Goal: Task Accomplishment & Management: Use online tool/utility

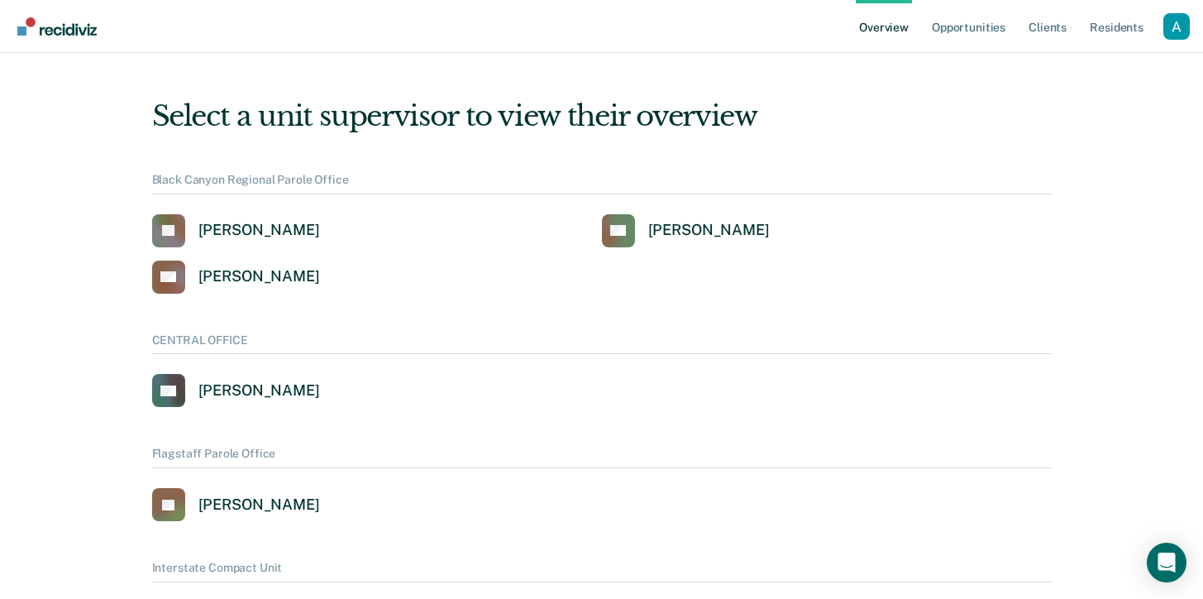
click at [1189, 24] on div "Profile dropdown button" at bounding box center [1177, 26] width 26 height 26
click at [1069, 74] on link "Profile" at bounding box center [1110, 76] width 107 height 14
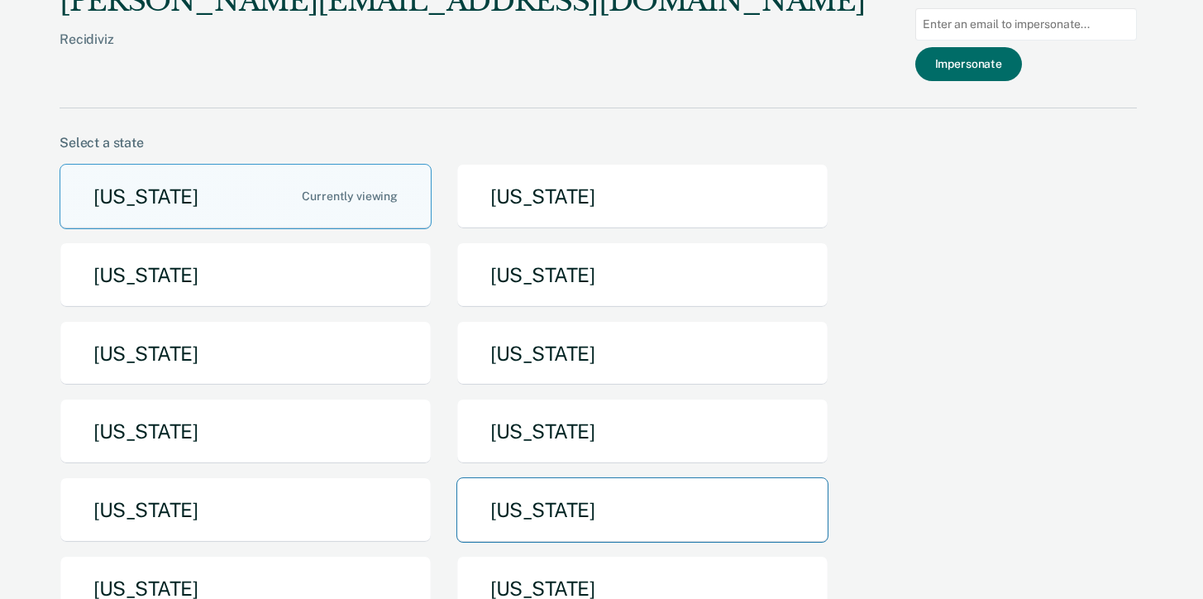
scroll to position [26, 0]
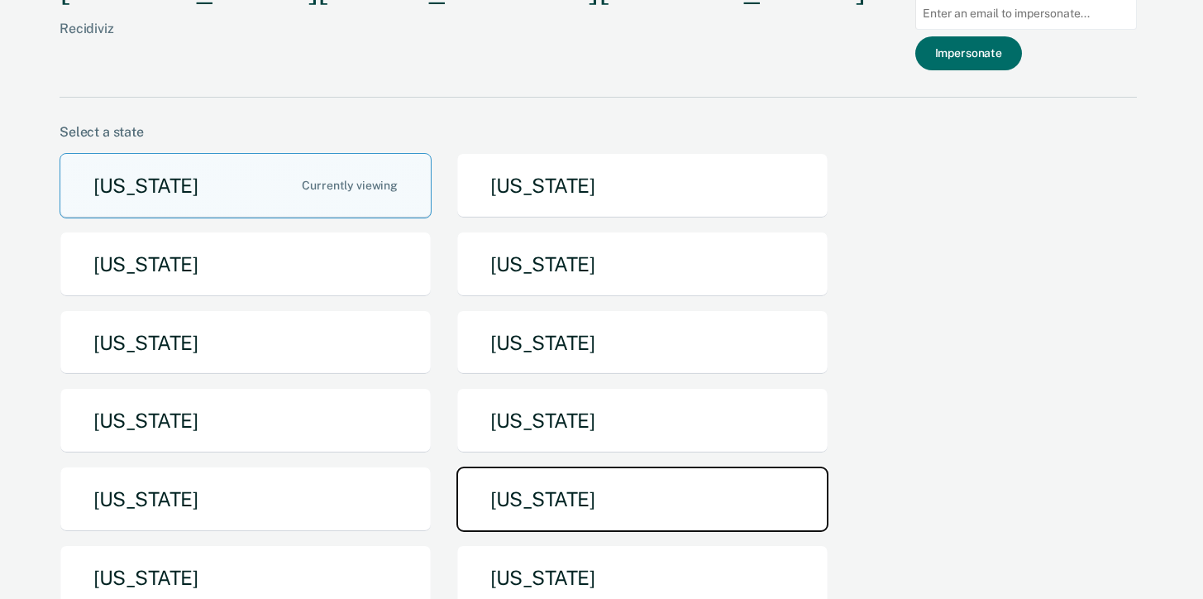
click at [585, 503] on button "[US_STATE]" at bounding box center [643, 498] width 372 height 65
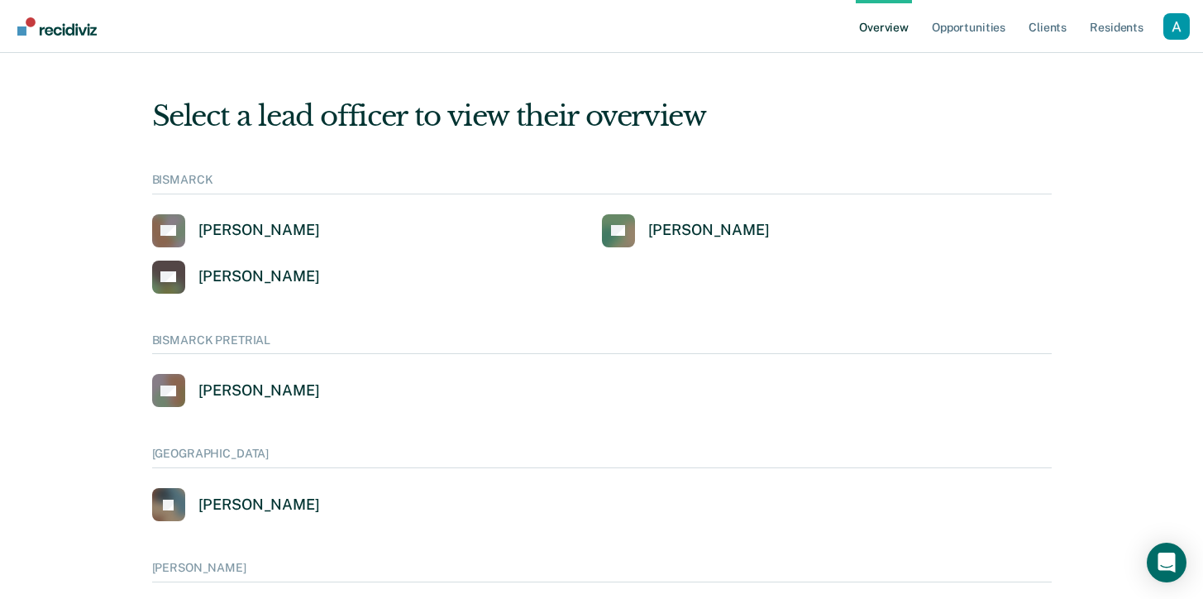
click at [1169, 26] on div "Profile dropdown button" at bounding box center [1177, 26] width 26 height 26
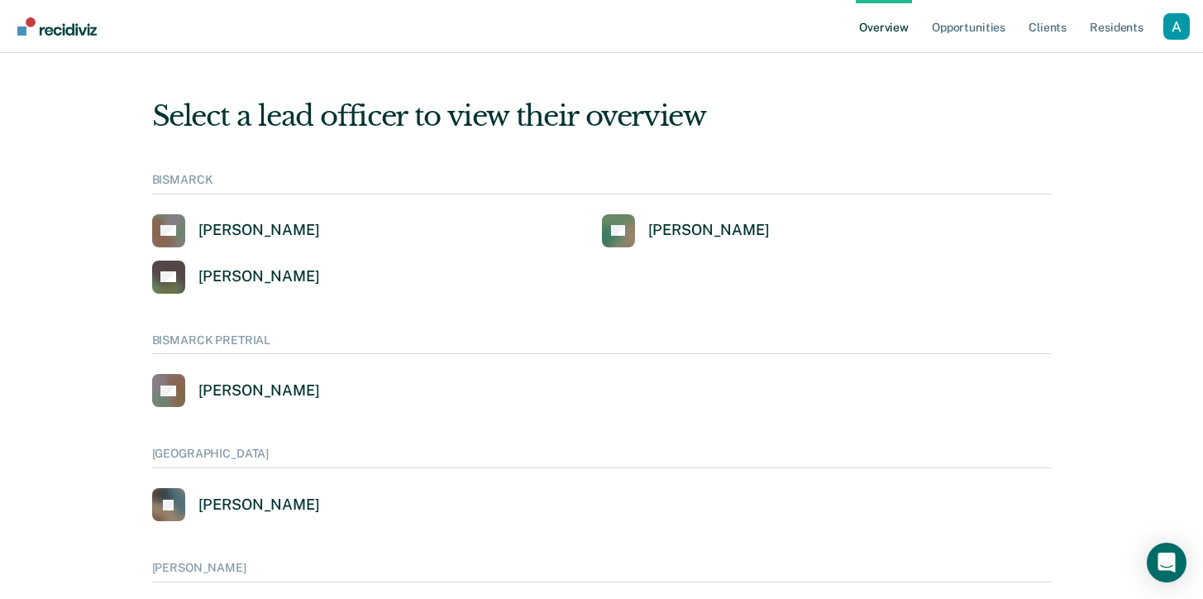
click at [1193, 22] on div "Overview Opportunities Client s Resident s Profile How it works Go to System-Le…" at bounding box center [601, 26] width 1203 height 53
click at [1185, 23] on div "Profile dropdown button" at bounding box center [1177, 26] width 26 height 26
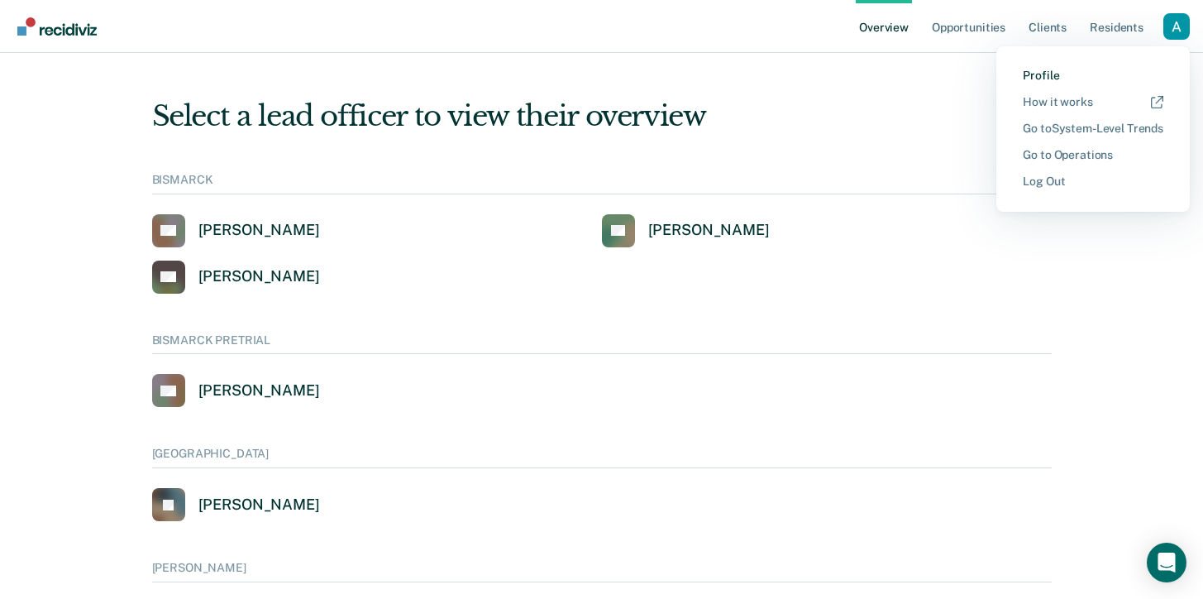
click at [1045, 79] on link "Profile" at bounding box center [1093, 76] width 141 height 14
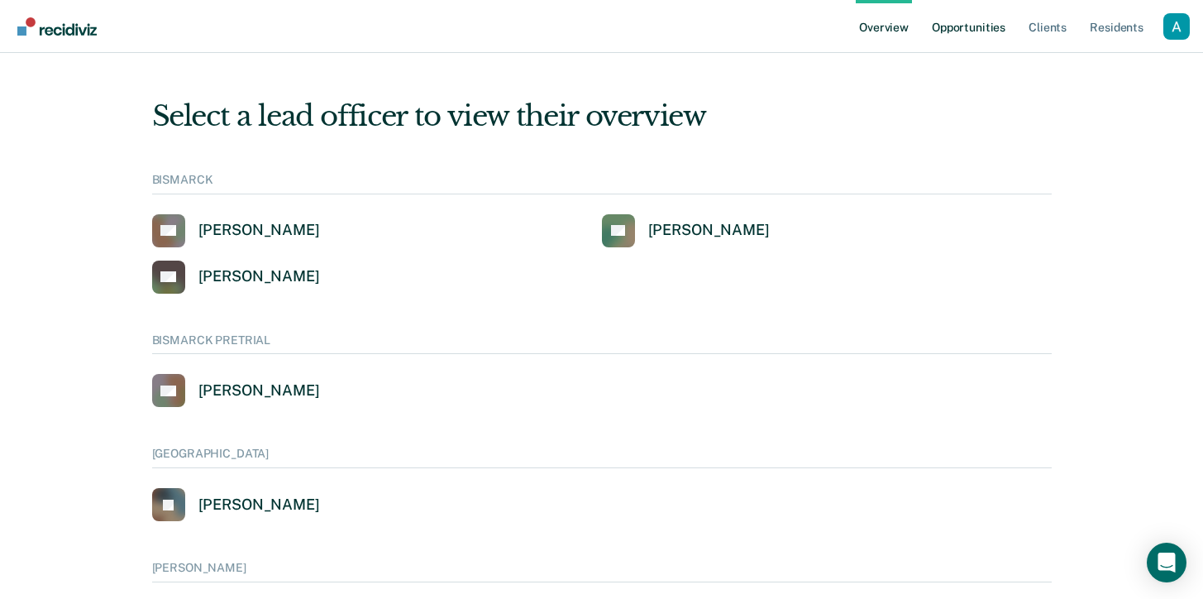
click at [982, 22] on link "Opportunities" at bounding box center [969, 26] width 80 height 53
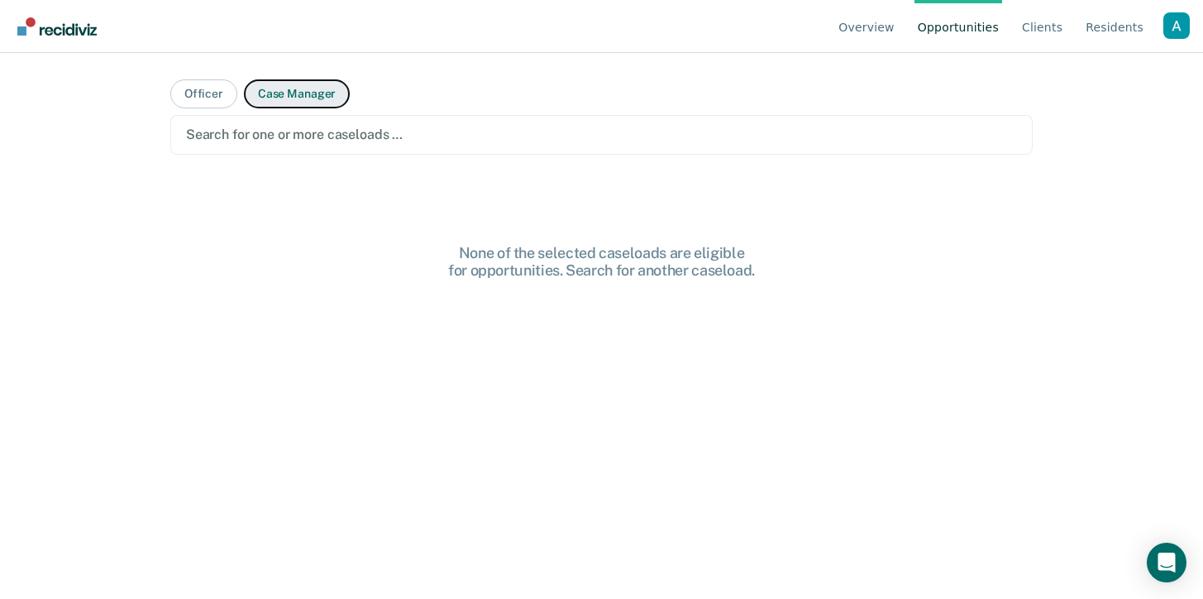
click at [266, 108] on button "Case Manager" at bounding box center [297, 93] width 106 height 29
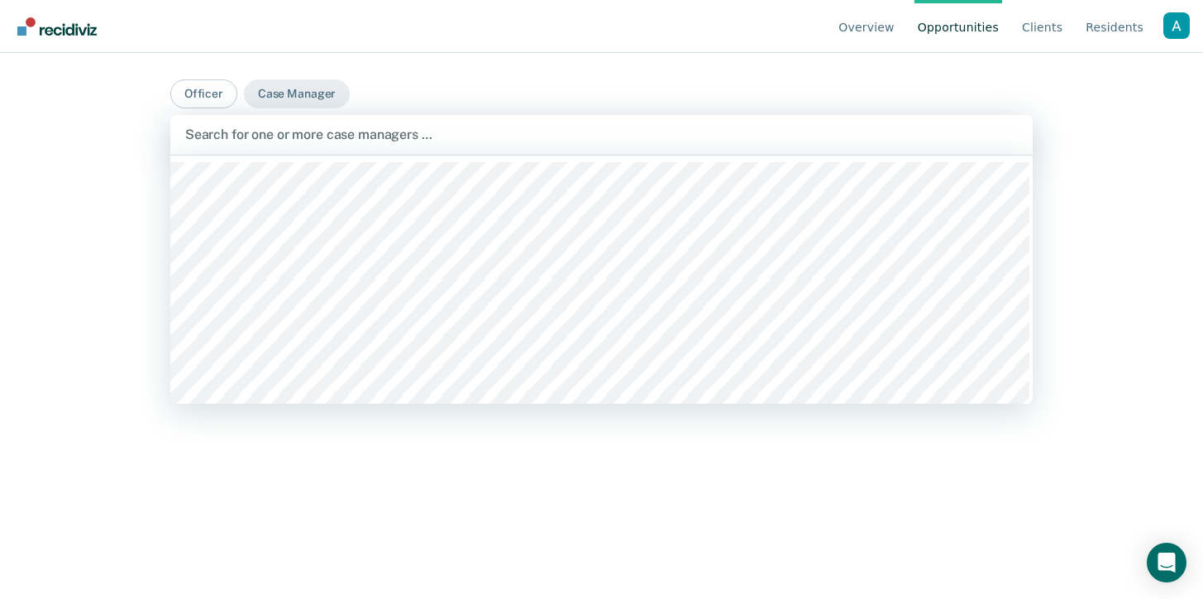
click at [287, 140] on div at bounding box center [601, 134] width 833 height 19
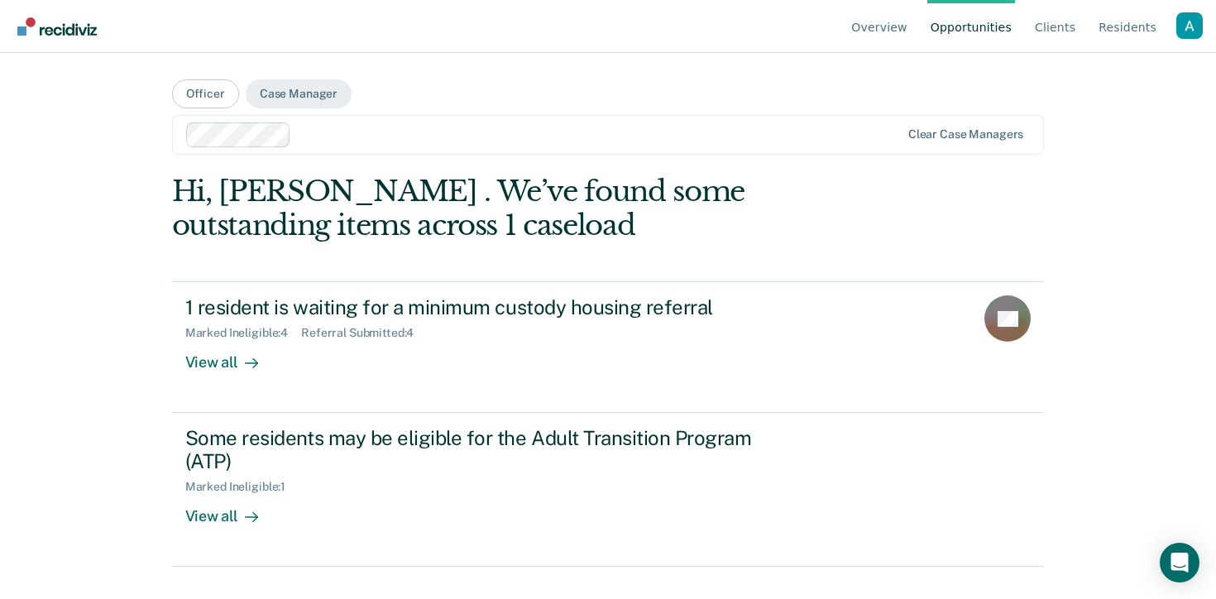
click at [1171, 45] on ul "Overview Opportunities Client s Resident s" at bounding box center [1012, 26] width 328 height 53
click at [1177, 36] on div "Profile dropdown button" at bounding box center [1189, 25] width 26 height 26
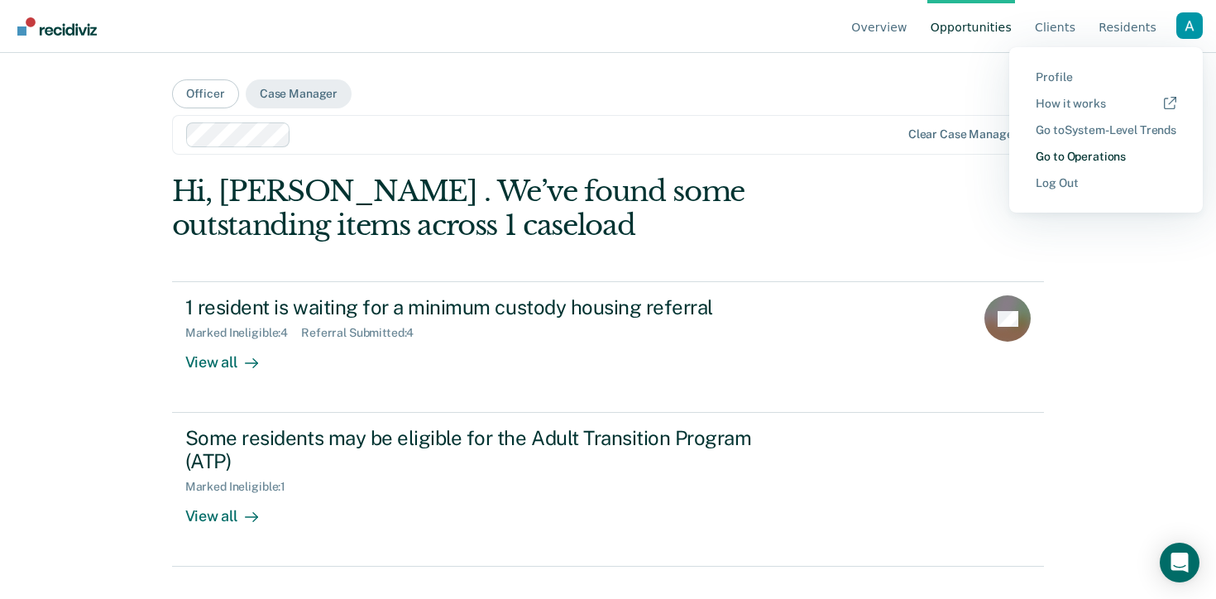
click at [1102, 158] on link "Go to Operations" at bounding box center [1105, 157] width 141 height 14
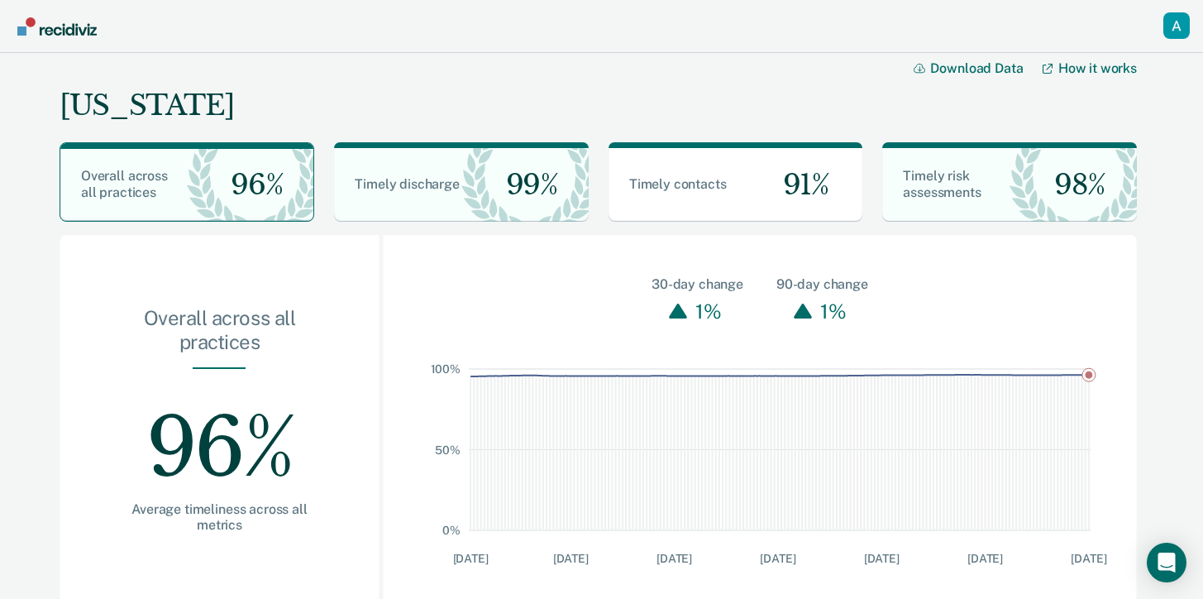
click at [1183, 39] on div "Profile dropdown button" at bounding box center [1177, 25] width 26 height 26
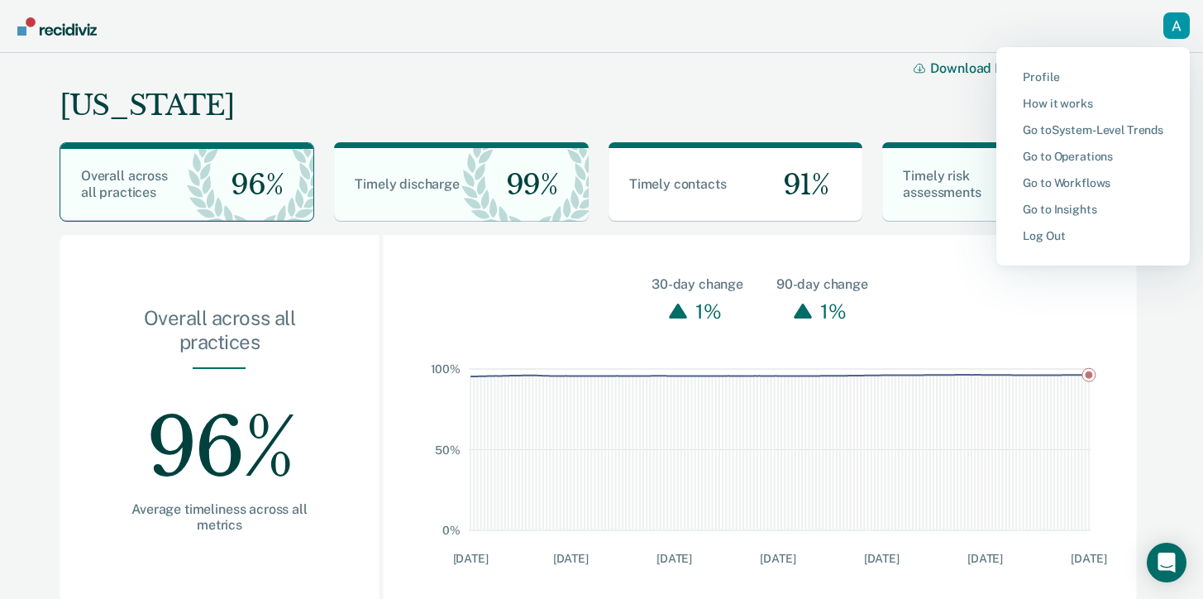
drag, startPoint x: 342, startPoint y: 37, endPoint x: 253, endPoint y: 0, distance: 96.0
click at [342, 37] on nav "Profile How it works Go to System-Level Trends Go to Operations Go to Workflows…" at bounding box center [601, 26] width 1177 height 52
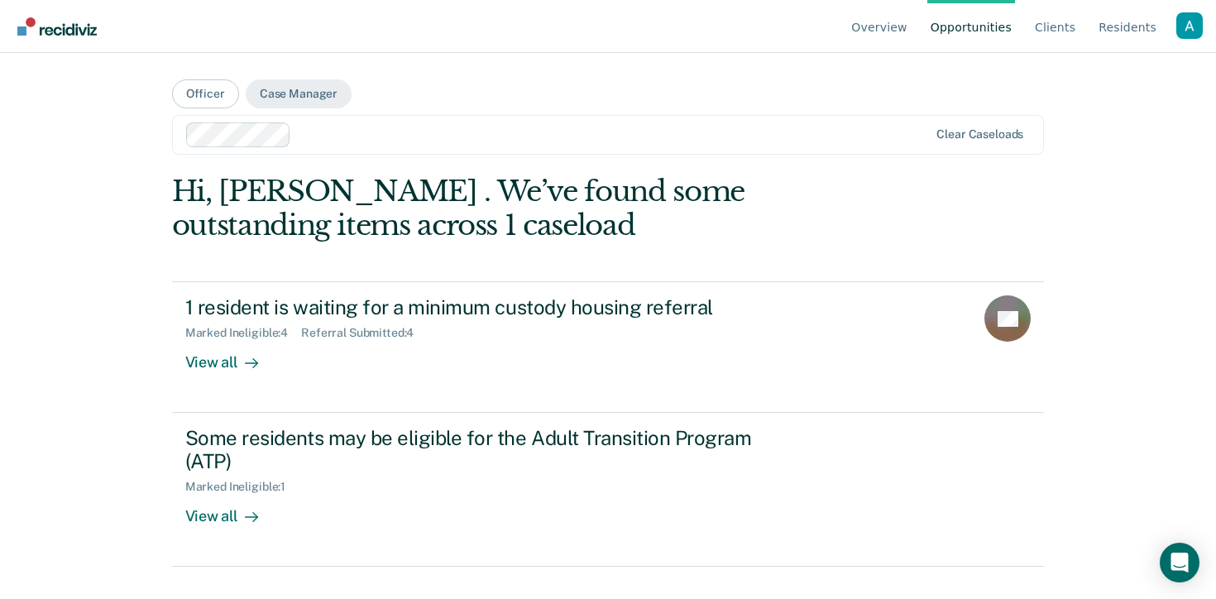
click at [1135, 96] on div "Overview Opportunities Client s Resident s Profile How it works Go to System-Le…" at bounding box center [608, 299] width 1216 height 599
click at [1190, 31] on div "Profile dropdown button" at bounding box center [1189, 25] width 26 height 26
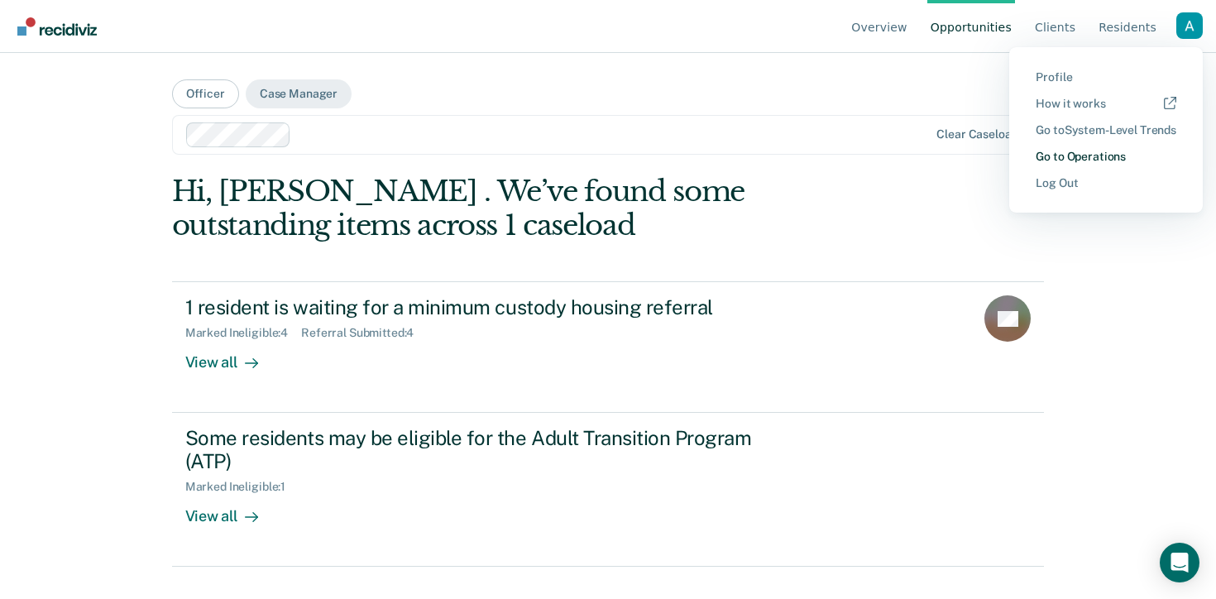
click at [1109, 154] on link "Go to Operations" at bounding box center [1105, 157] width 141 height 14
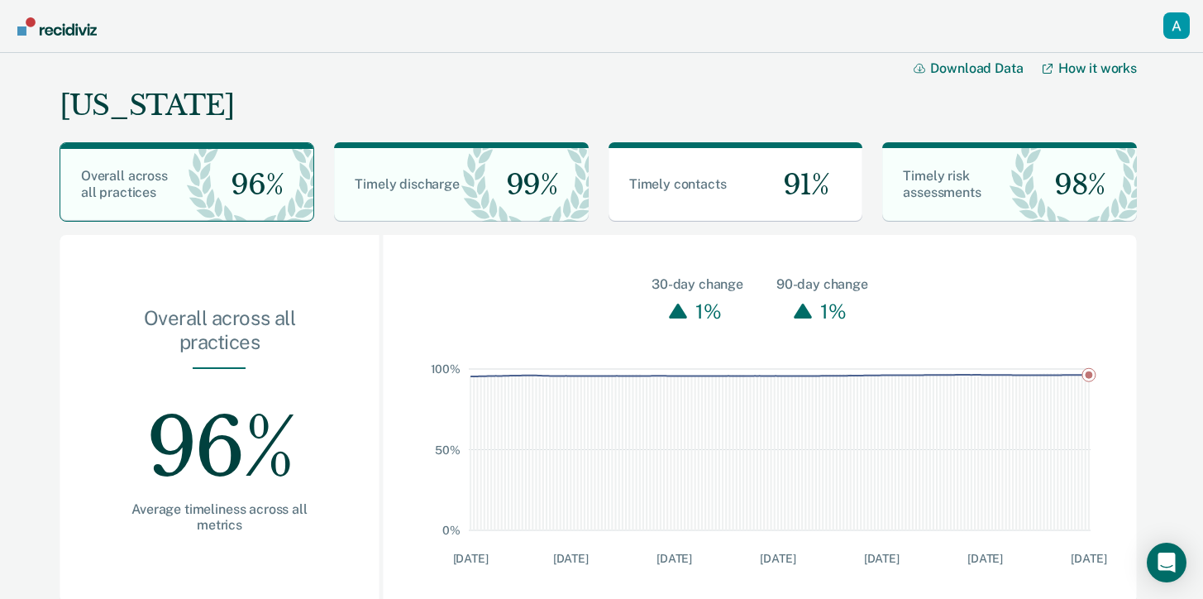
click at [1186, 18] on div "Profile dropdown button" at bounding box center [1177, 25] width 26 height 26
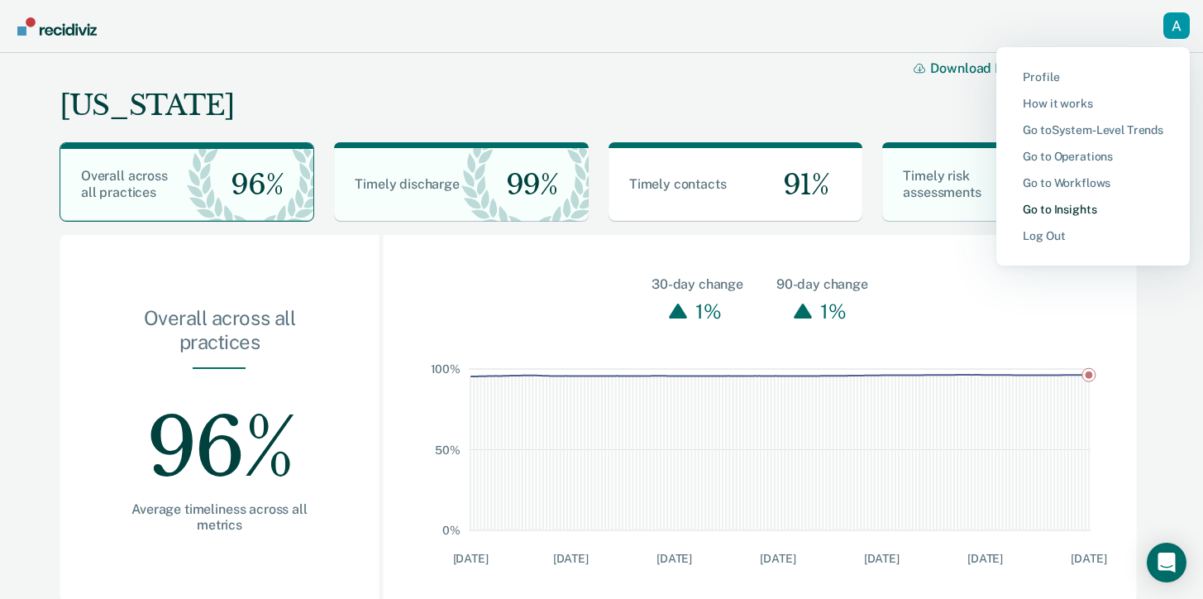
click at [1087, 206] on link "Go to Insights" at bounding box center [1093, 210] width 141 height 14
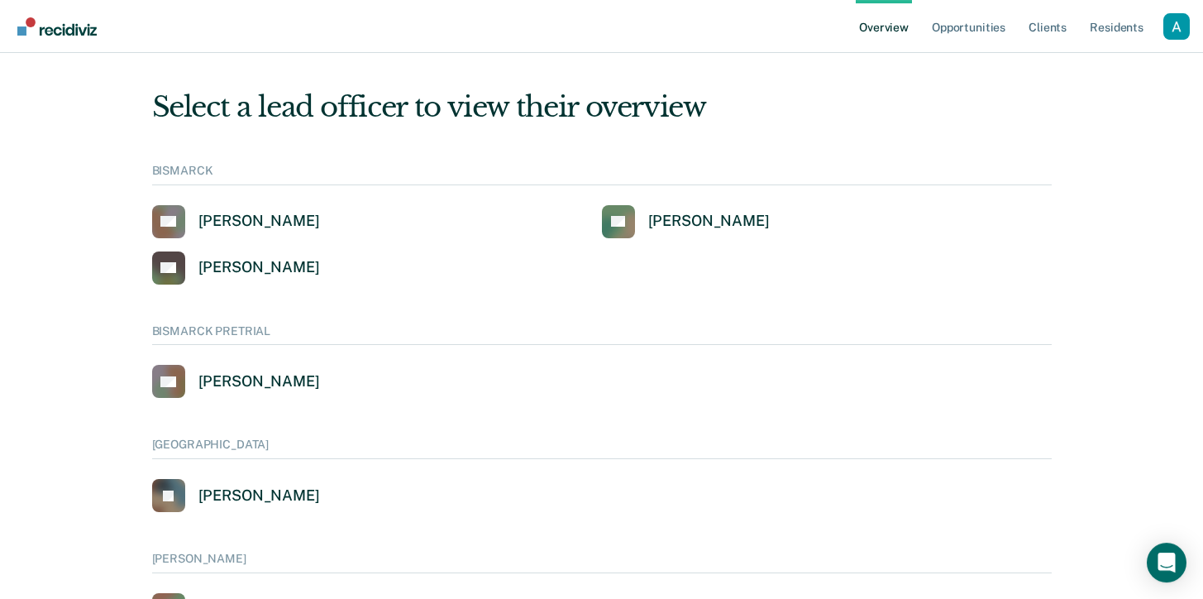
scroll to position [13, 0]
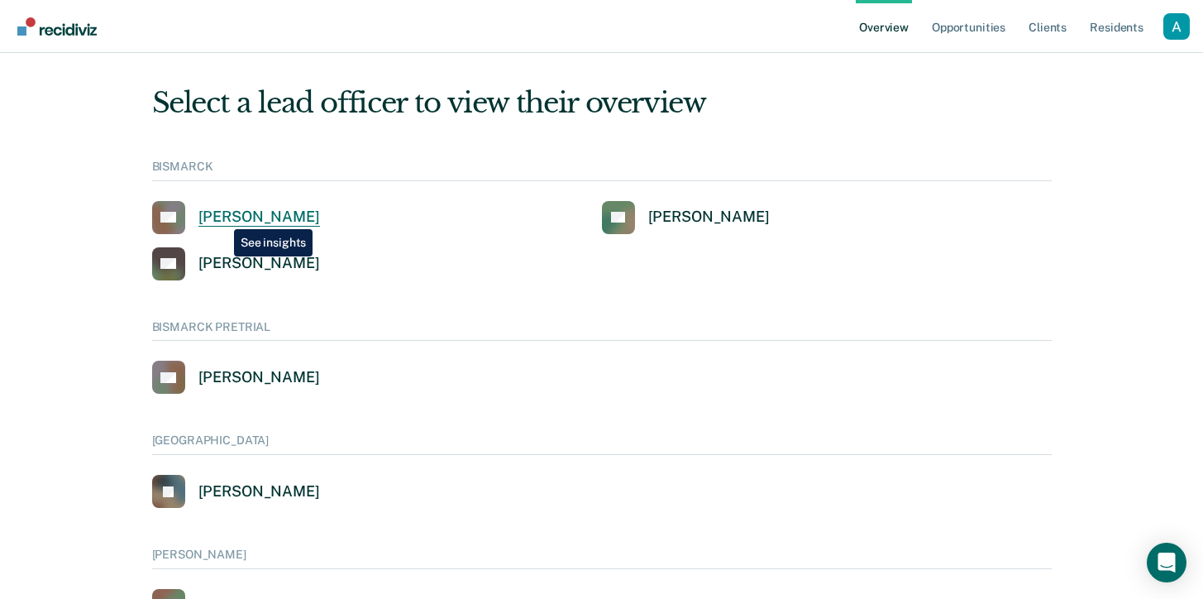
click at [222, 217] on div "[PERSON_NAME]" at bounding box center [259, 217] width 122 height 19
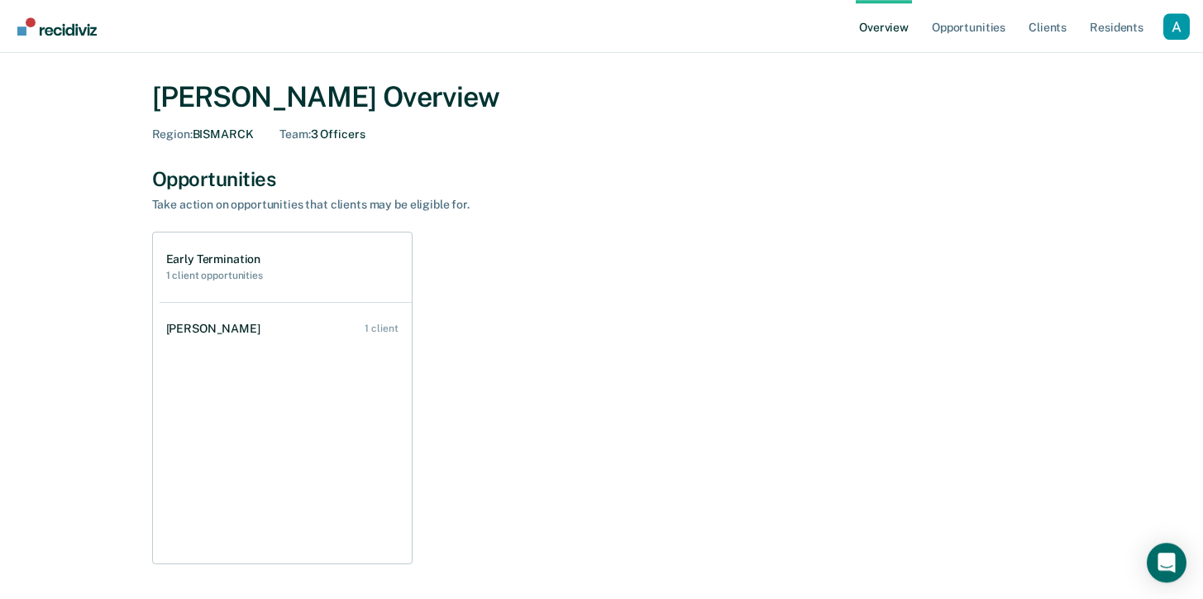
scroll to position [93, 0]
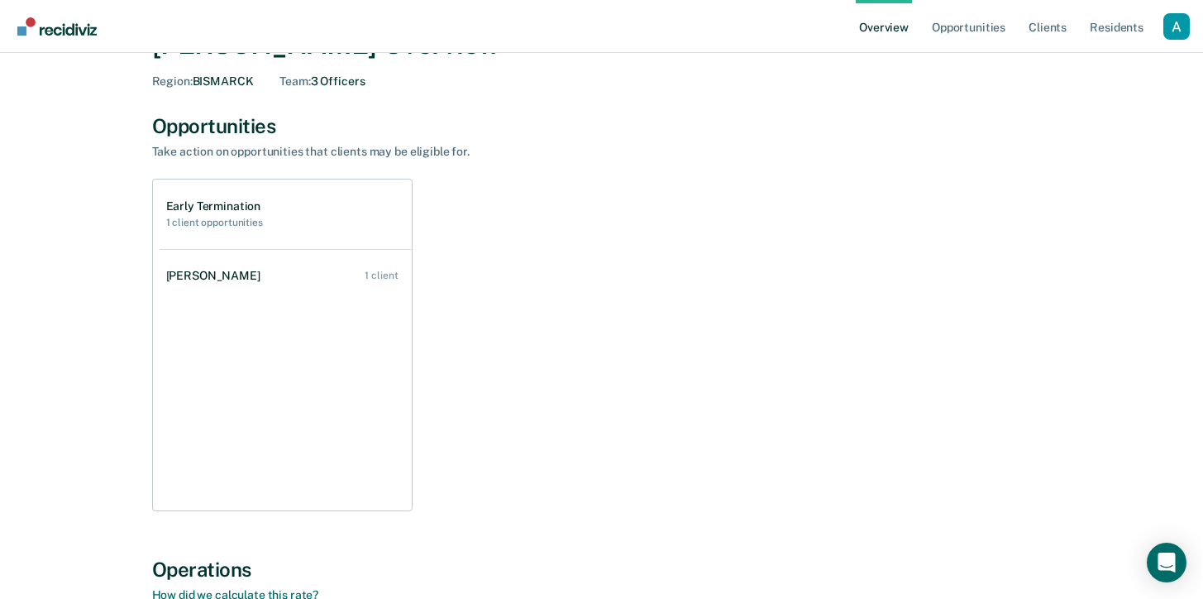
click at [1169, 21] on div "Profile dropdown button" at bounding box center [1177, 26] width 26 height 26
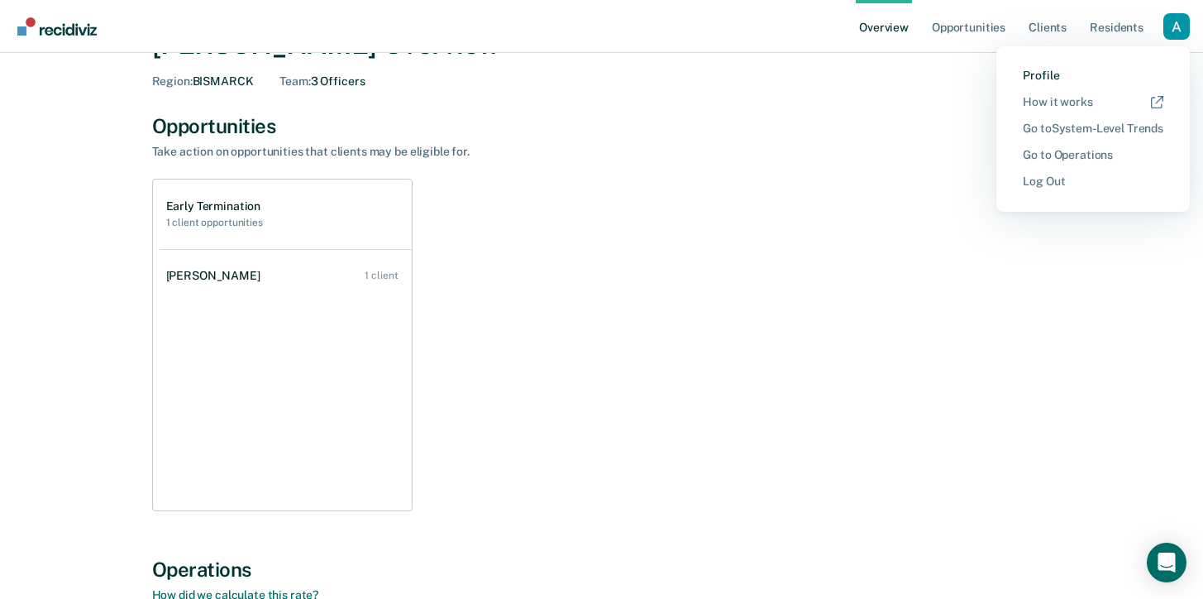
click at [1041, 74] on link "Profile" at bounding box center [1093, 76] width 141 height 14
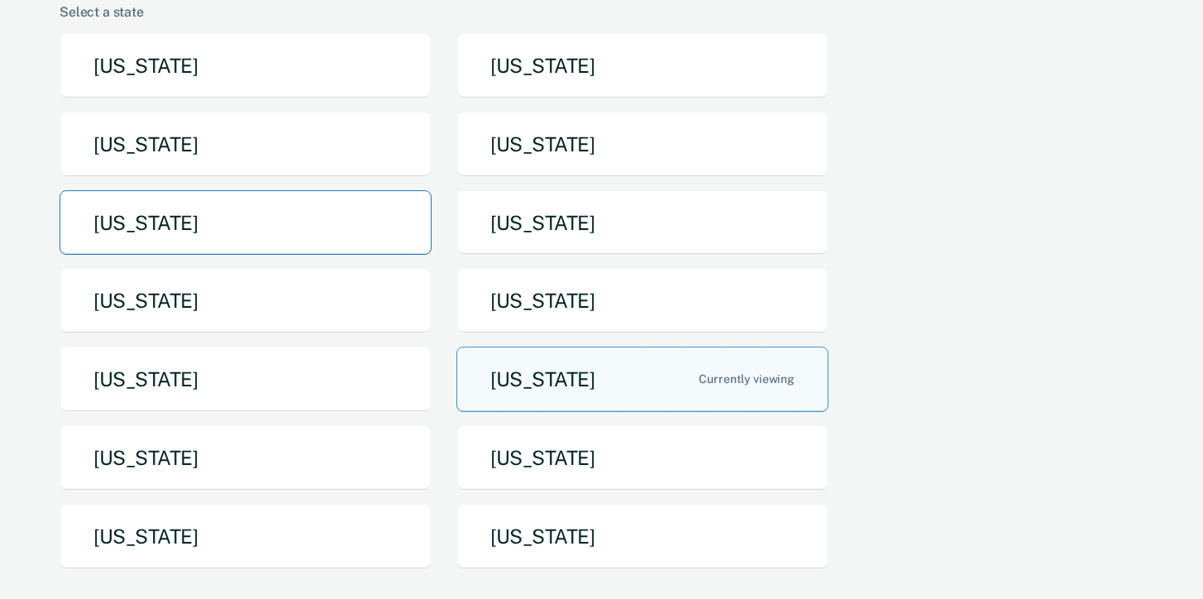
scroll to position [26, 0]
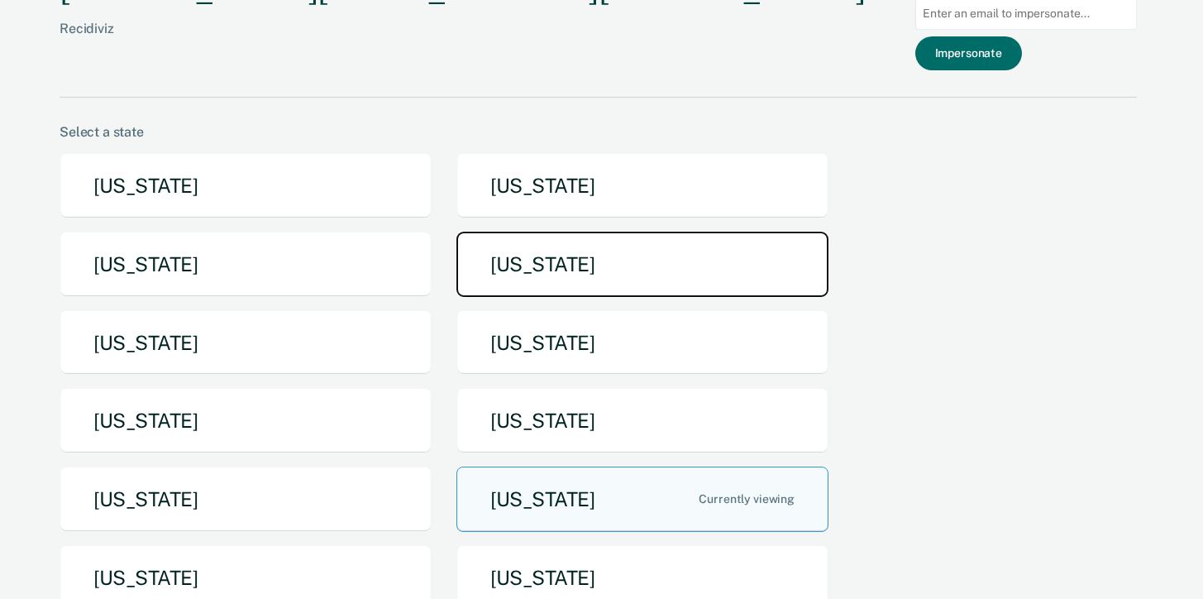
click at [710, 280] on button "[US_STATE]" at bounding box center [643, 264] width 372 height 65
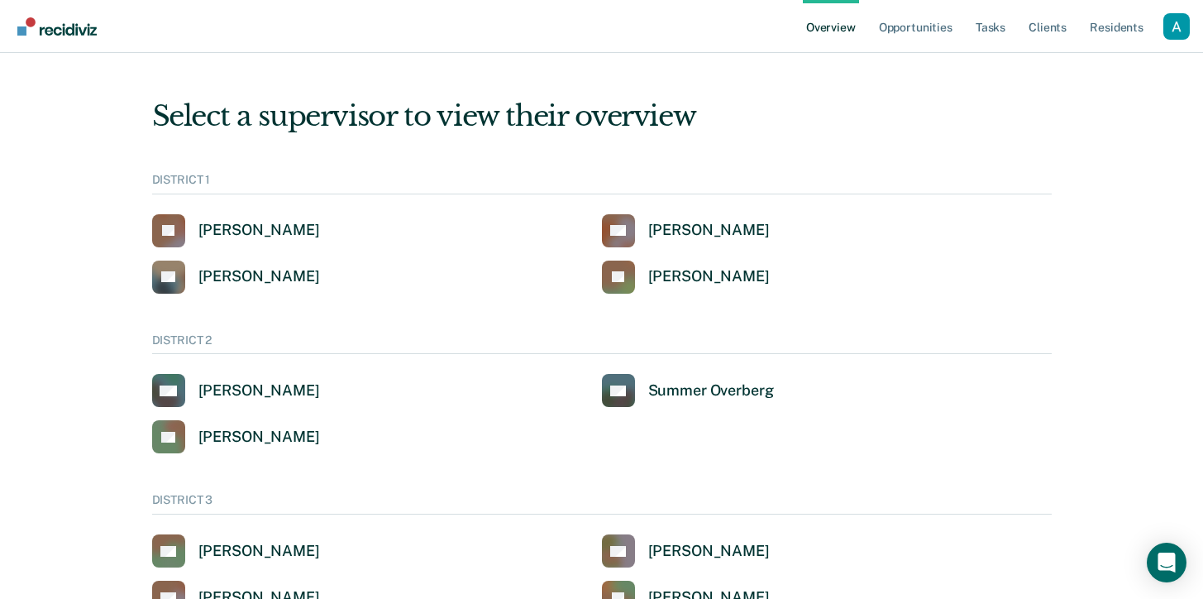
scroll to position [93, 0]
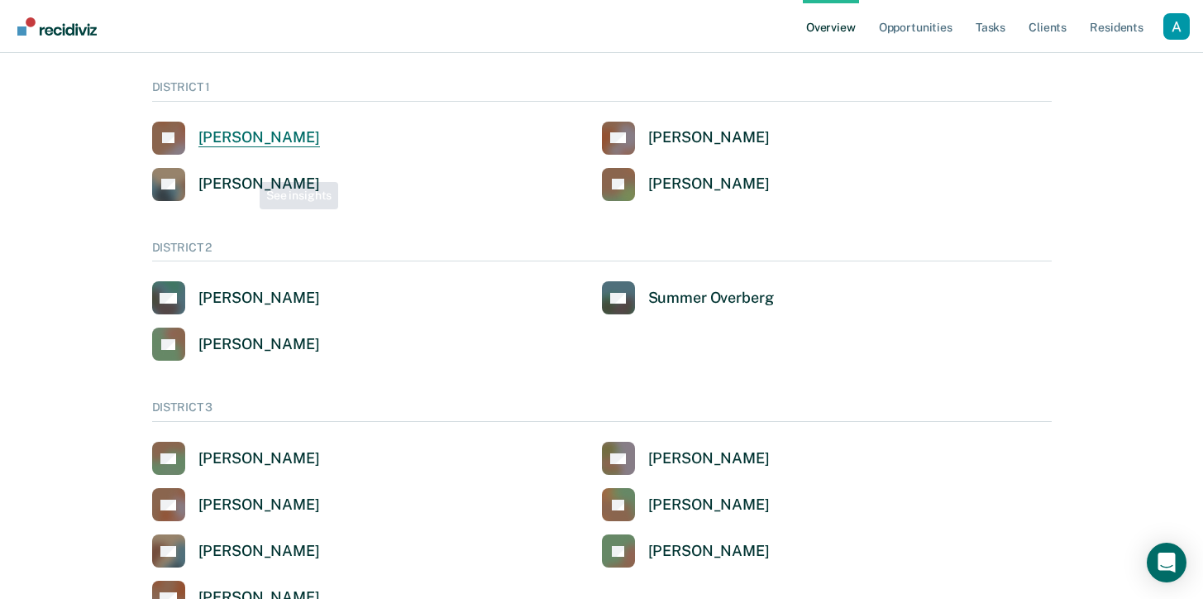
click at [251, 132] on div "John Andrich" at bounding box center [259, 137] width 122 height 19
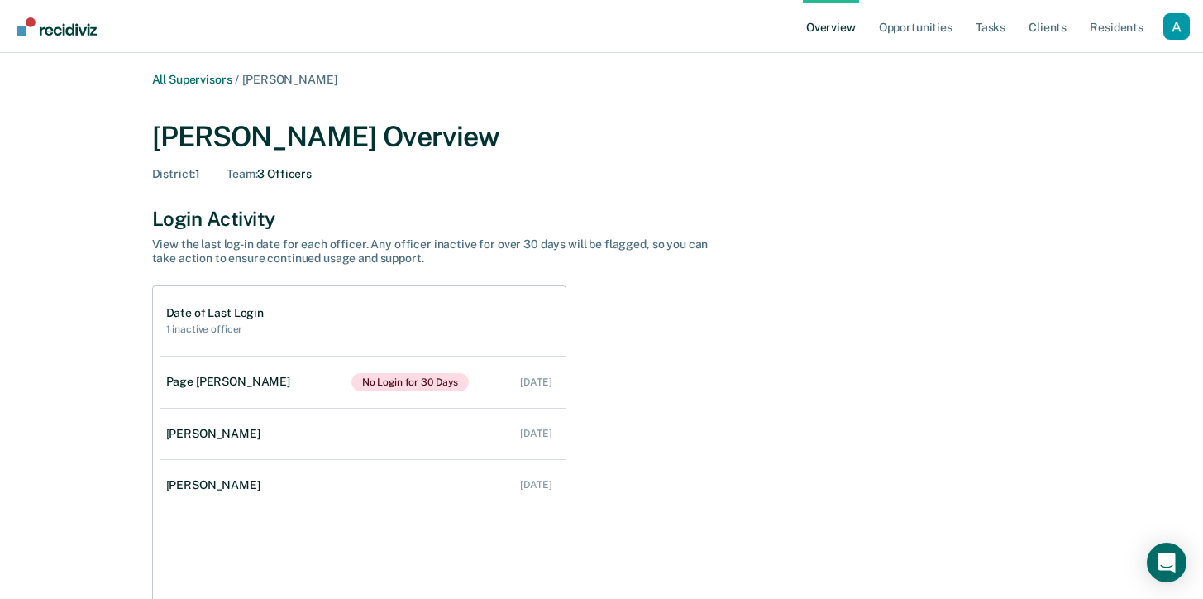
click at [1174, 29] on div "Profile dropdown button" at bounding box center [1177, 26] width 26 height 26
click at [1004, 26] on link "Tasks" at bounding box center [991, 26] width 36 height 53
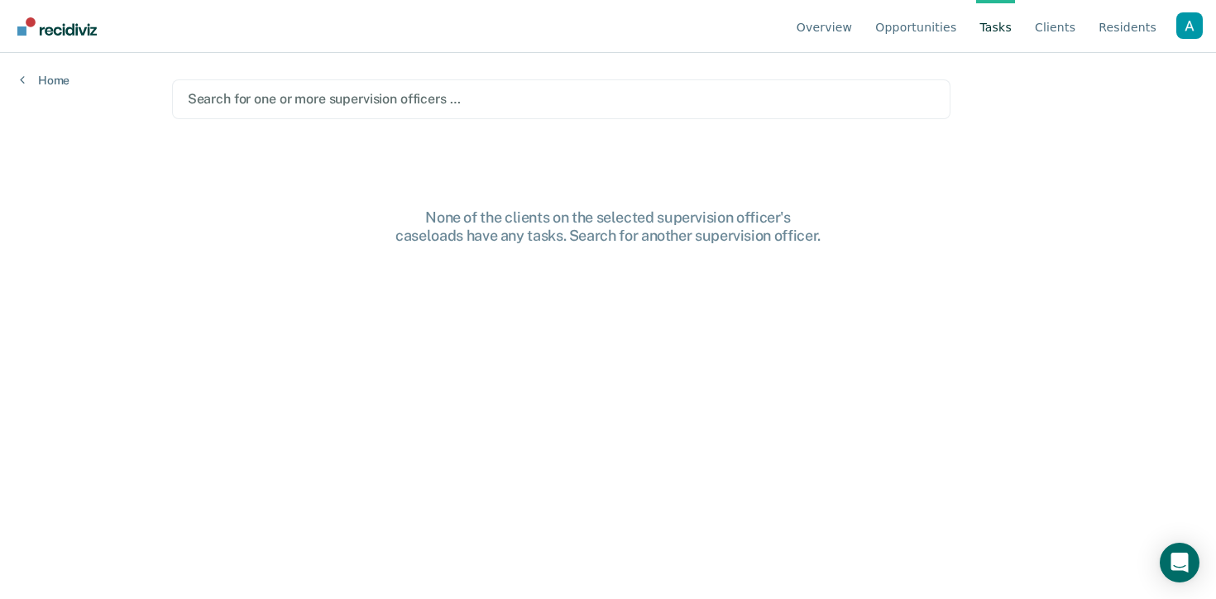
drag, startPoint x: 559, startPoint y: 137, endPoint x: 540, endPoint y: 108, distance: 34.6
click at [557, 132] on main "Search for one or more supervision officers … None of the clients on the select…" at bounding box center [608, 306] width 912 height 506
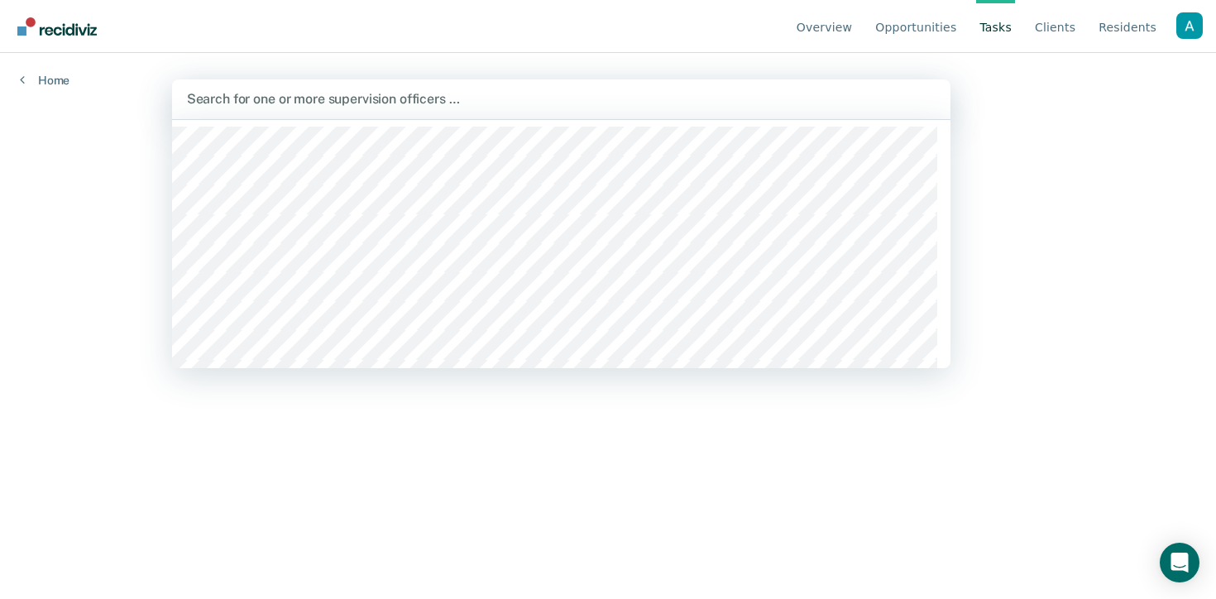
click at [540, 108] on div at bounding box center [561, 98] width 748 height 19
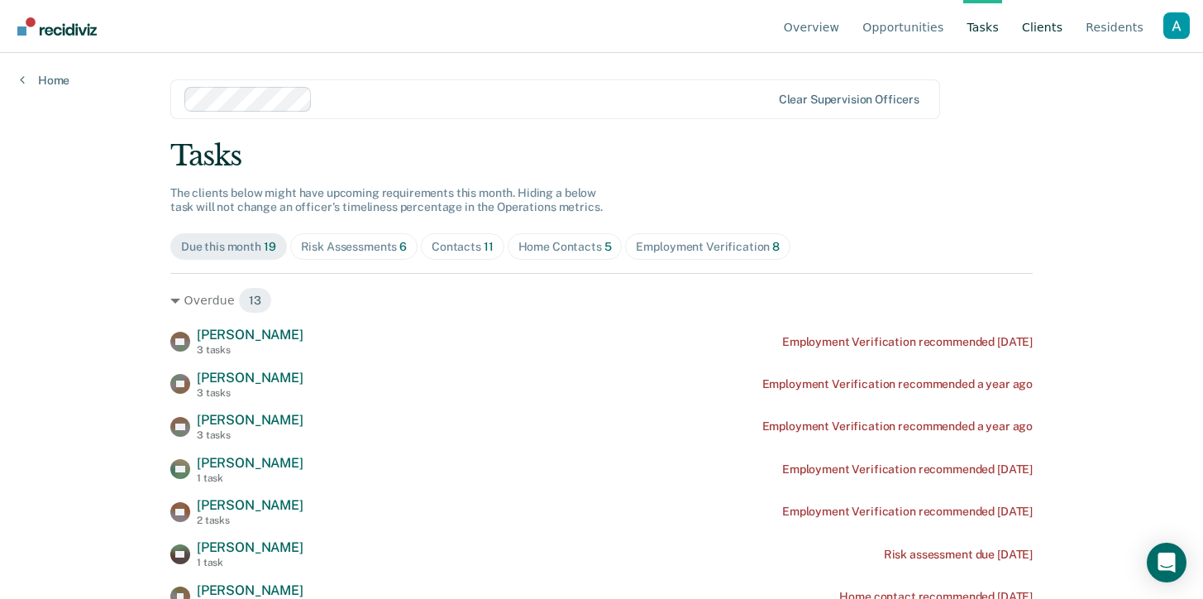
click at [1053, 30] on link "Client s" at bounding box center [1042, 26] width 47 height 53
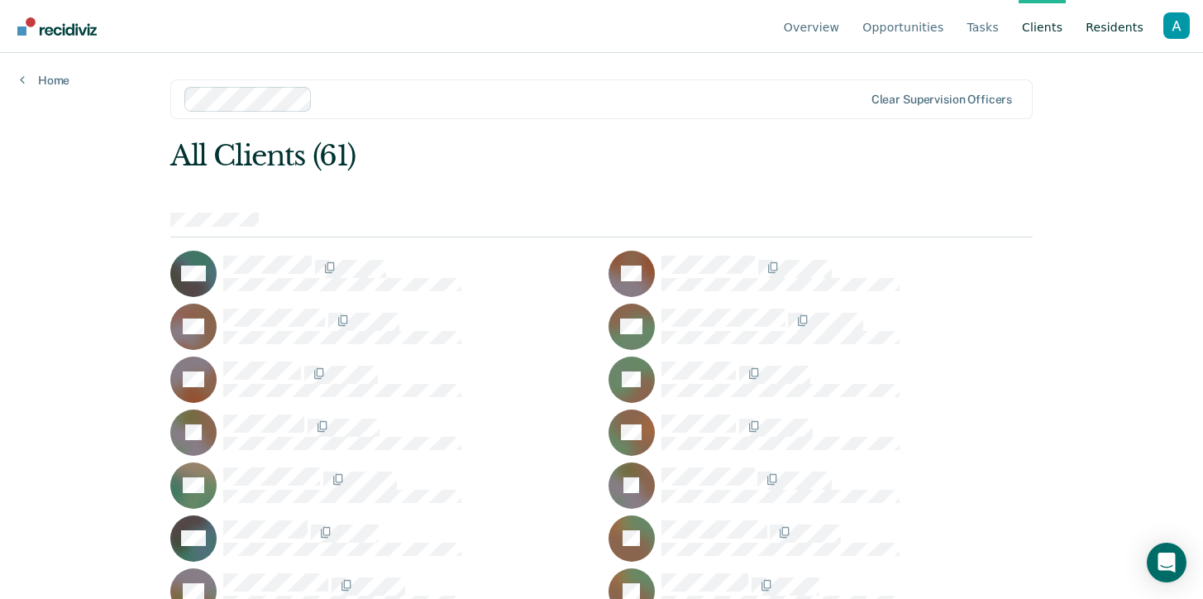
click at [1102, 36] on link "Resident s" at bounding box center [1115, 26] width 65 height 53
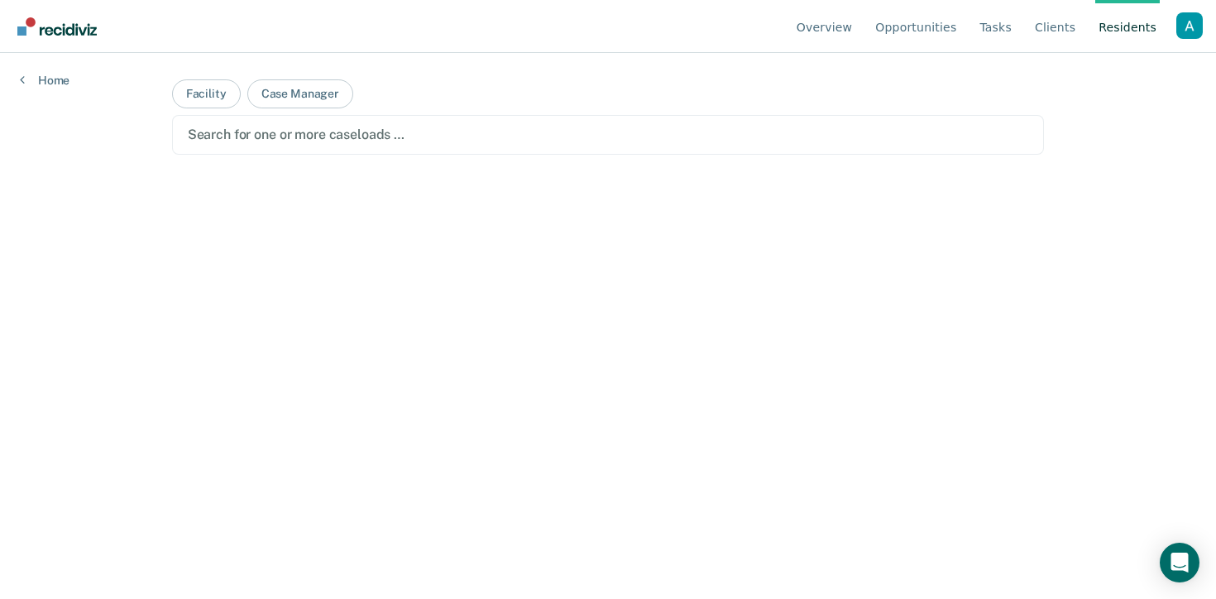
click at [1182, 31] on div "Profile dropdown button" at bounding box center [1189, 25] width 26 height 26
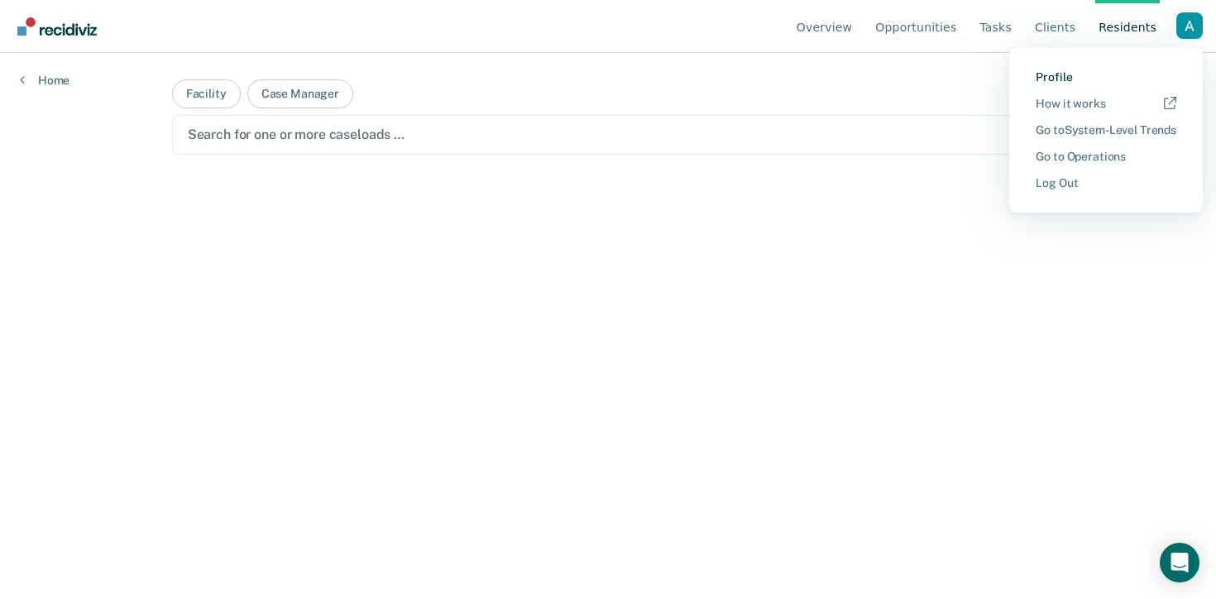
click at [1040, 80] on link "Profile" at bounding box center [1105, 77] width 141 height 14
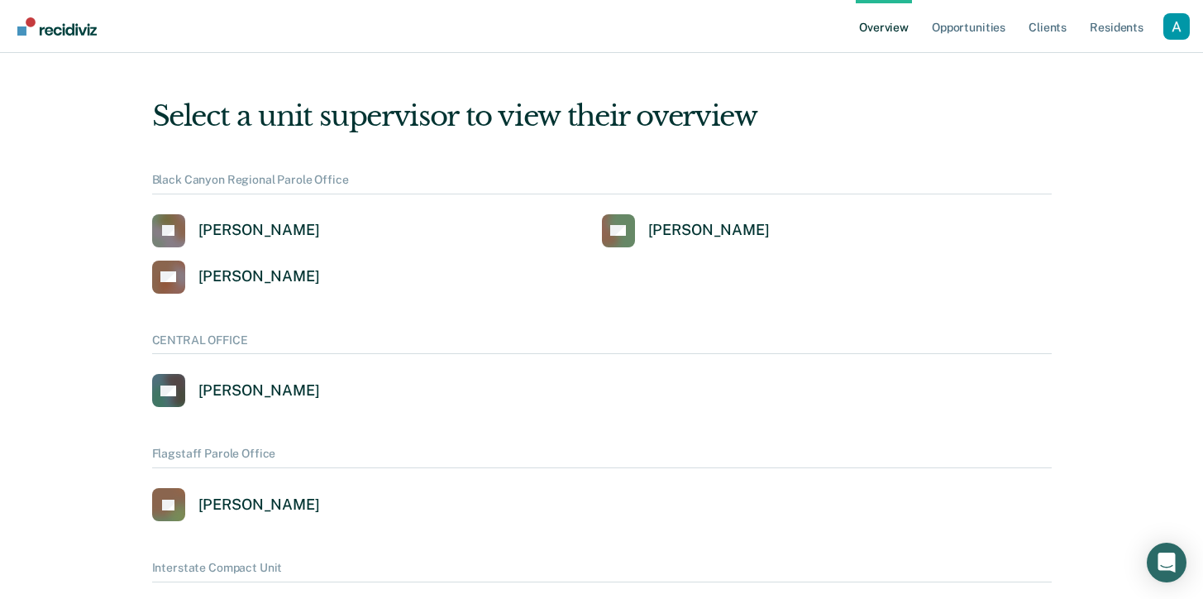
click at [1188, 29] on div "Profile dropdown button" at bounding box center [1177, 26] width 26 height 26
click at [1072, 58] on button "Profile" at bounding box center [1110, 66] width 160 height 26
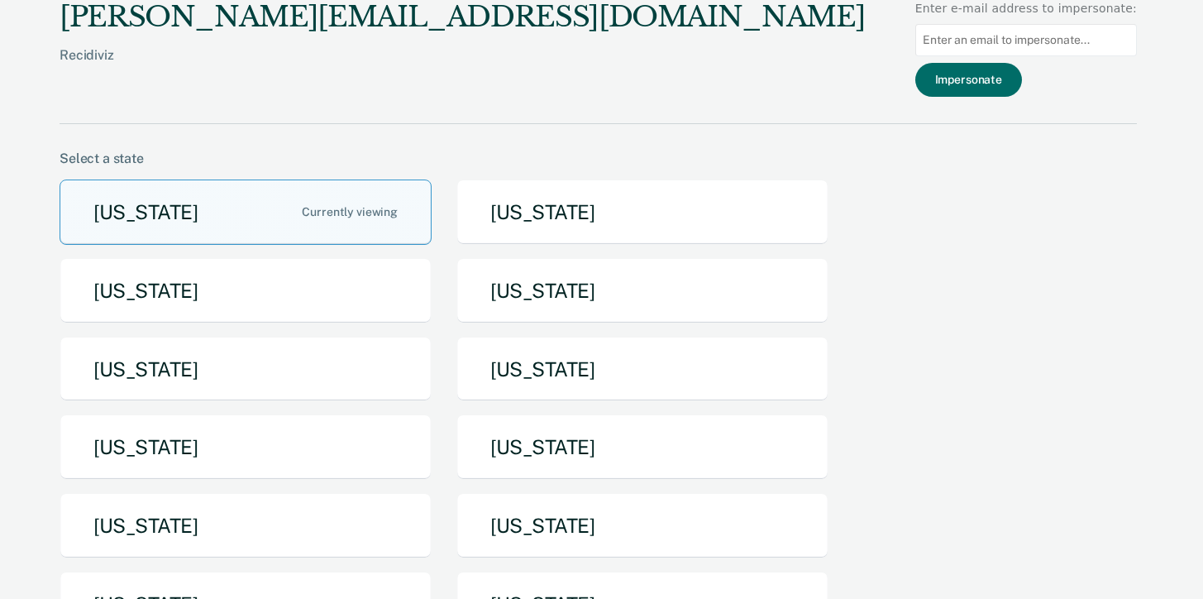
click at [1107, 35] on input at bounding box center [1027, 40] width 222 height 32
paste input "[EMAIL_ADDRESS][DOMAIN_NAME]"
type input "[EMAIL_ADDRESS][DOMAIN_NAME]"
click at [985, 80] on button "Impersonate" at bounding box center [969, 80] width 107 height 34
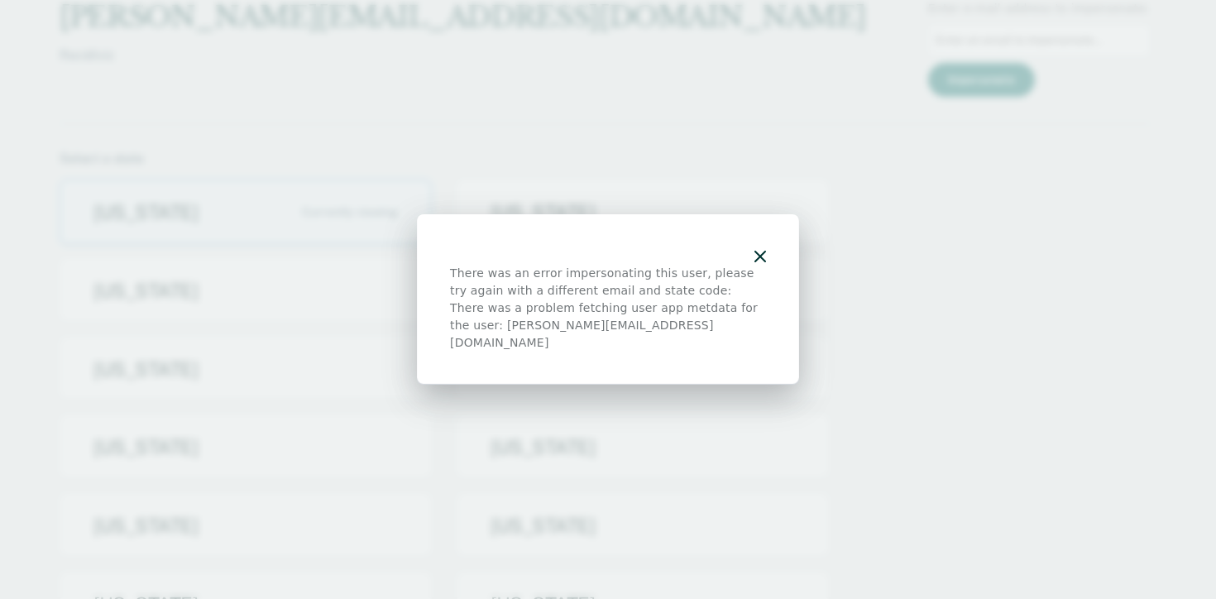
click at [767, 261] on div "There was an error impersonating this user, please try again with a different e…" at bounding box center [608, 299] width 382 height 170
click at [773, 263] on div "There was an error impersonating this user, please try again with a different e…" at bounding box center [608, 299] width 382 height 170
click at [761, 261] on icon "button" at bounding box center [760, 257] width 12 height 12
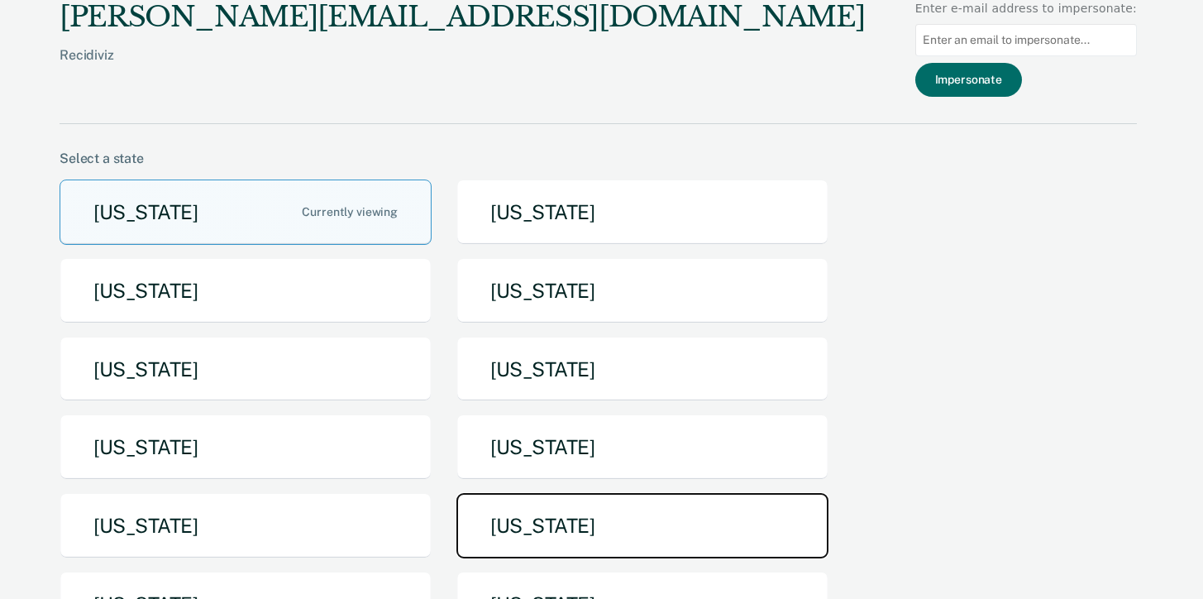
click at [564, 530] on button "[US_STATE]" at bounding box center [643, 525] width 372 height 65
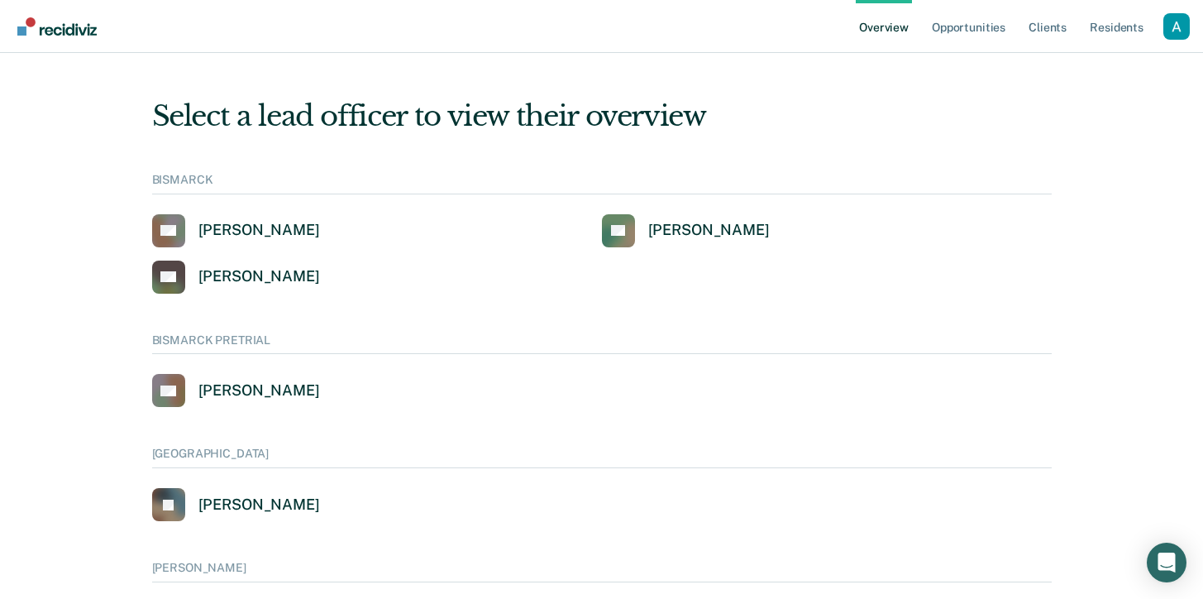
click at [1171, 29] on div "Profile dropdown button" at bounding box center [1177, 26] width 26 height 26
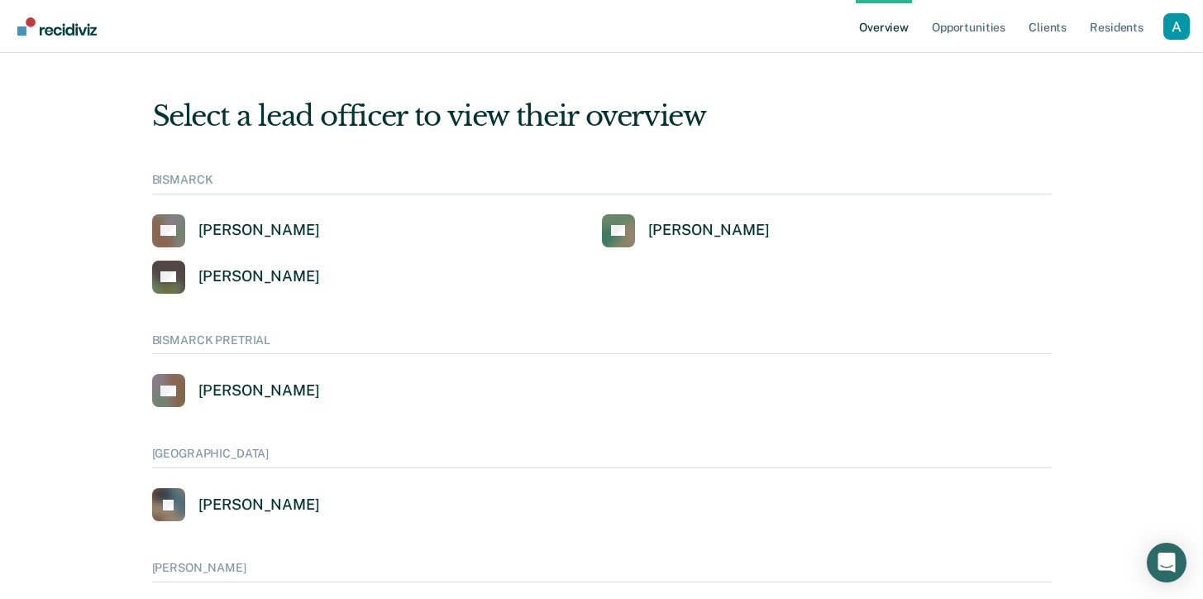
click at [1171, 33] on div "Profile dropdown button" at bounding box center [1177, 26] width 26 height 26
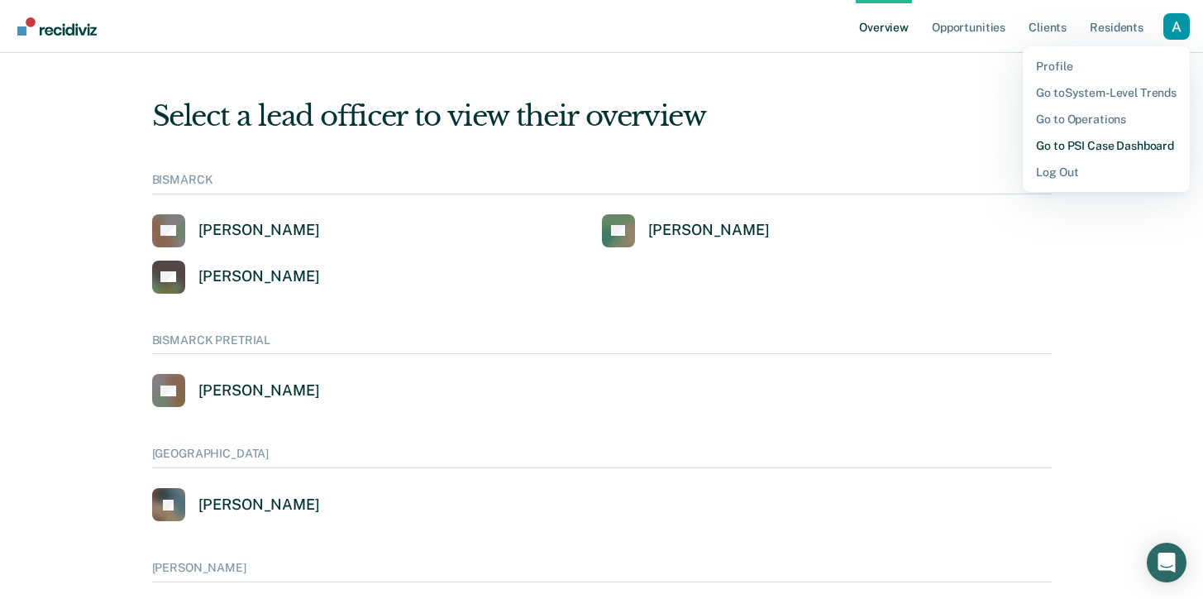
click at [1088, 141] on link "Go to PSI Case Dashboard" at bounding box center [1106, 145] width 141 height 13
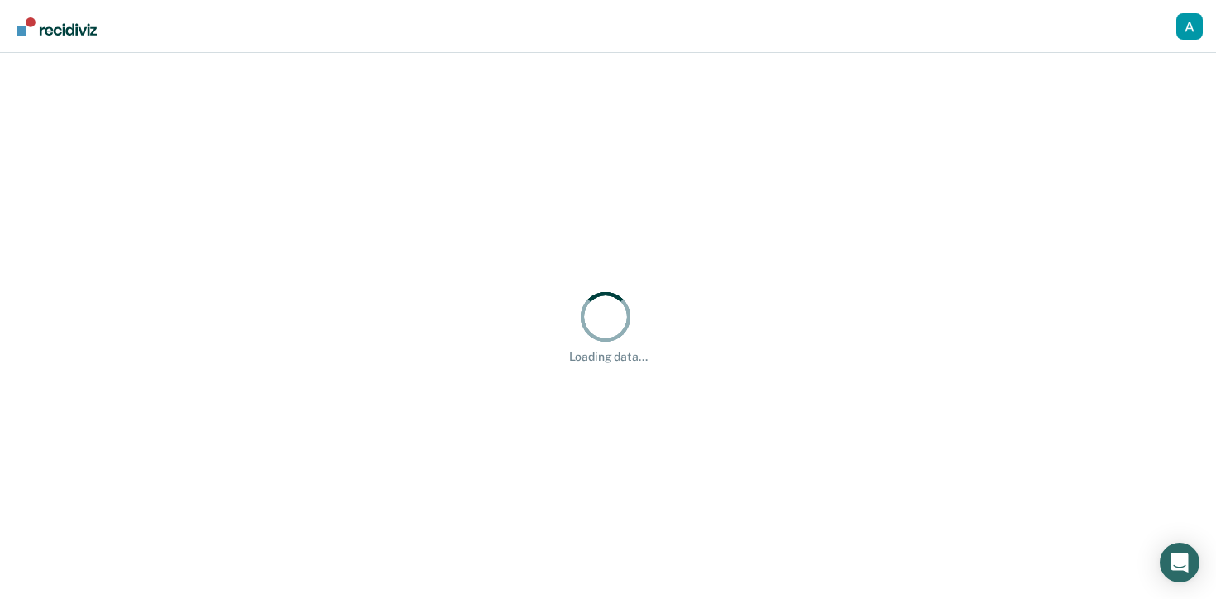
click at [1202, 37] on div "Profile Go to System-Level Trends Go to Operations Go to PSI Case Dashboard Log…" at bounding box center [608, 26] width 1216 height 53
click at [1195, 33] on div "Profile dropdown button" at bounding box center [1189, 26] width 26 height 26
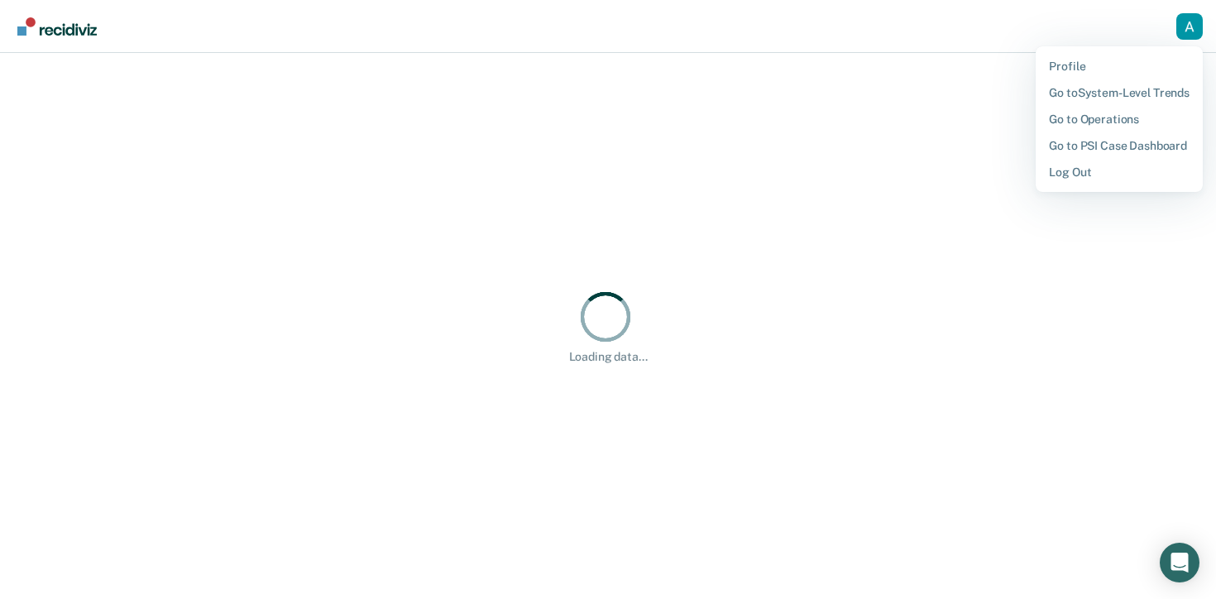
click at [854, 233] on main "Loading data..." at bounding box center [608, 326] width 1216 height 546
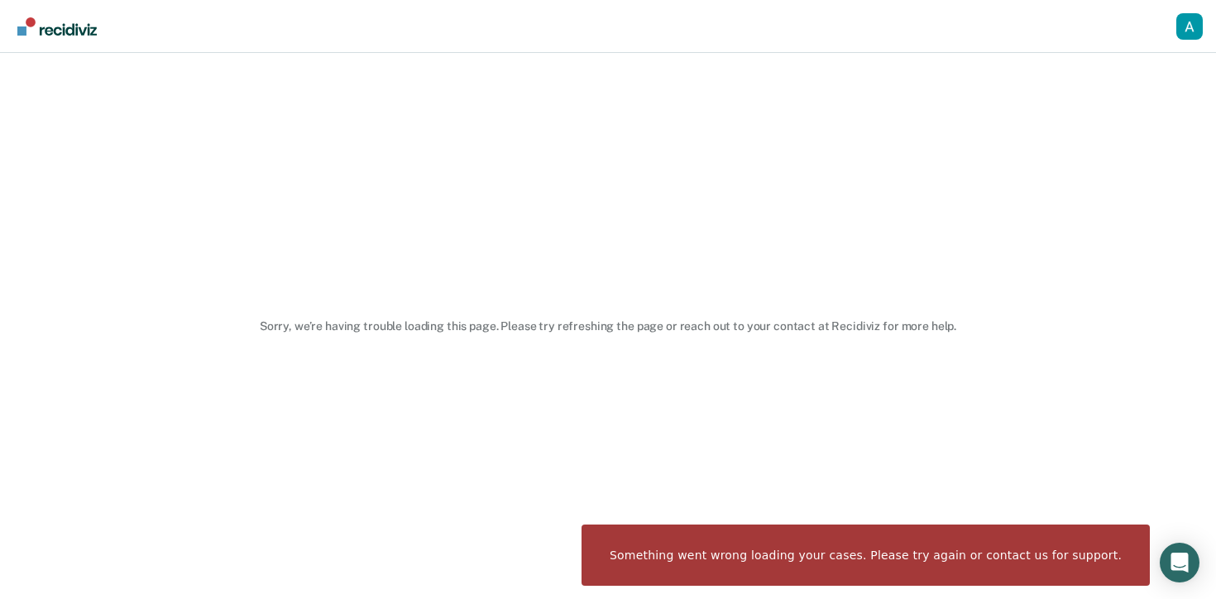
click at [1197, 37] on div "Profile dropdown button" at bounding box center [1189, 26] width 26 height 26
